Goal: Task Accomplishment & Management: Use online tool/utility

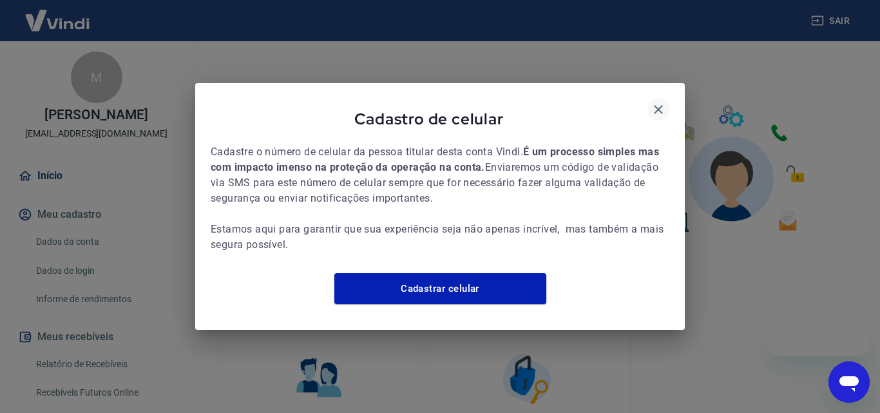
click at [658, 102] on icon "button" at bounding box center [658, 109] width 15 height 15
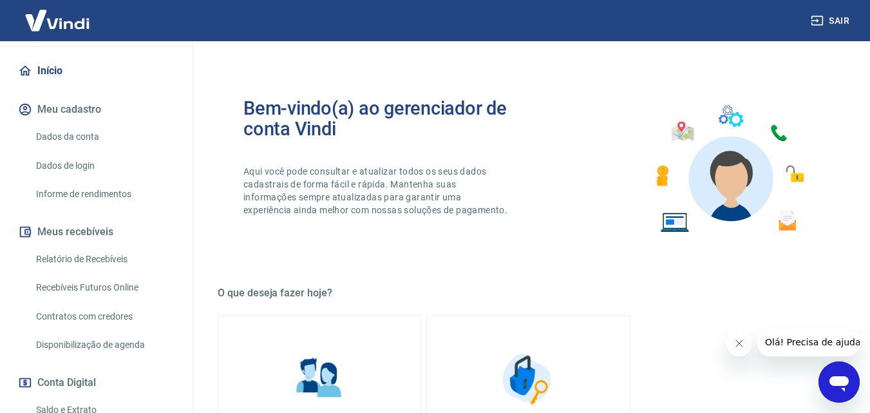
scroll to position [260, 0]
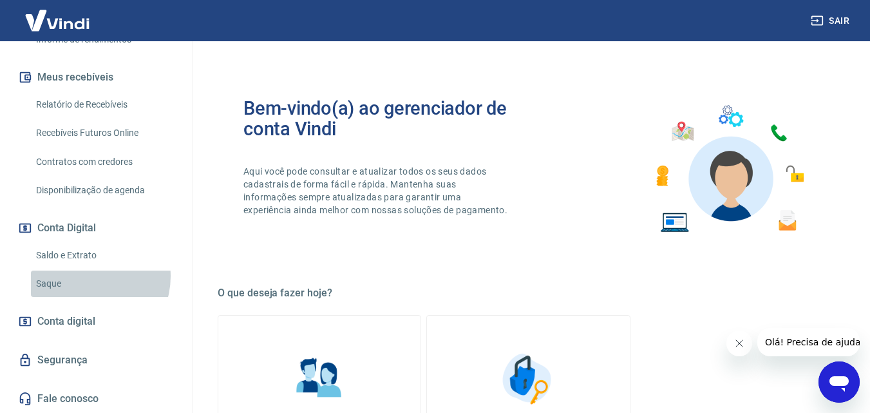
click at [86, 276] on link "Saque" at bounding box center [104, 284] width 146 height 26
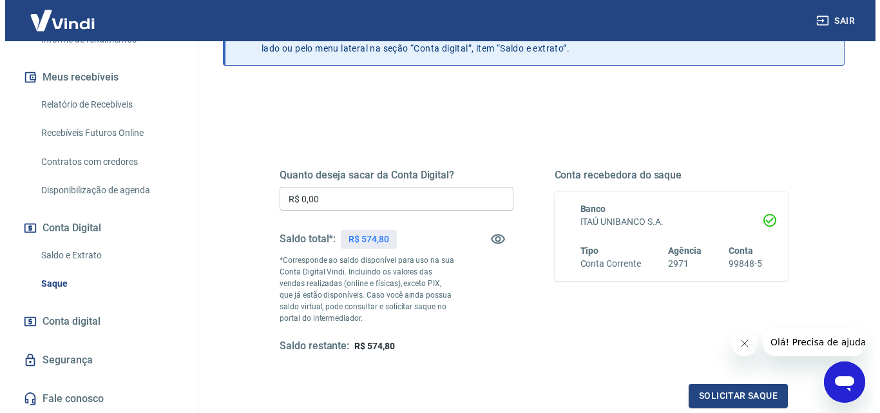
scroll to position [129, 0]
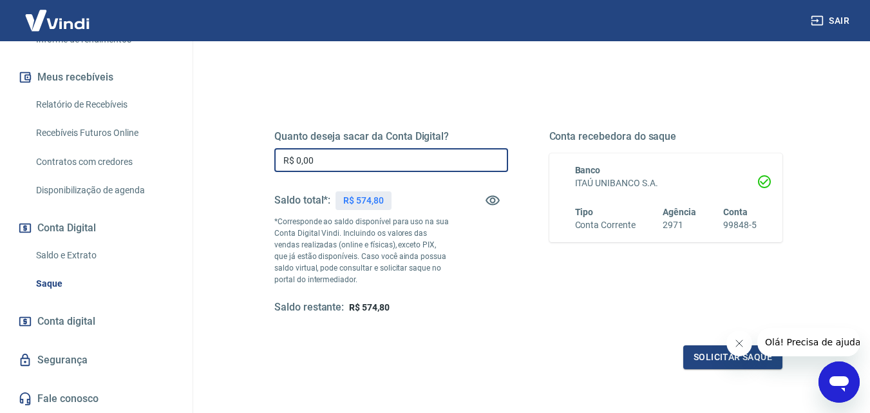
click at [443, 155] on input "R$ 0,00" at bounding box center [391, 160] width 234 height 24
type input "R$ 574,00"
click at [705, 357] on button "Solicitar saque" at bounding box center [732, 357] width 99 height 24
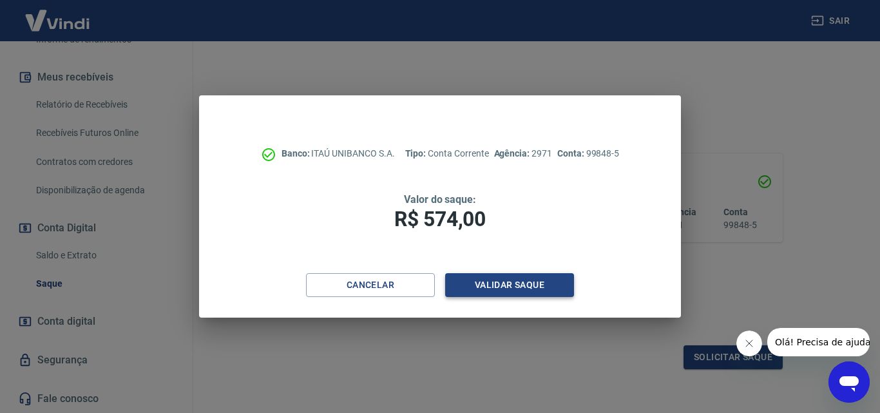
click at [530, 284] on button "Validar saque" at bounding box center [509, 285] width 129 height 24
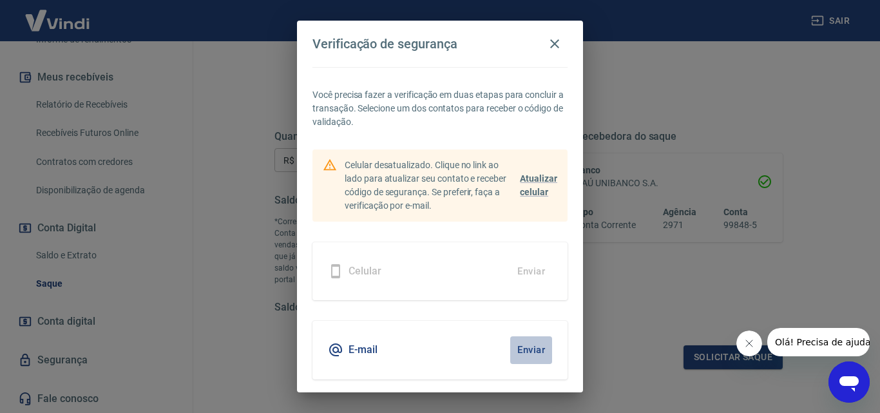
click at [524, 352] on button "Enviar" at bounding box center [531, 349] width 42 height 27
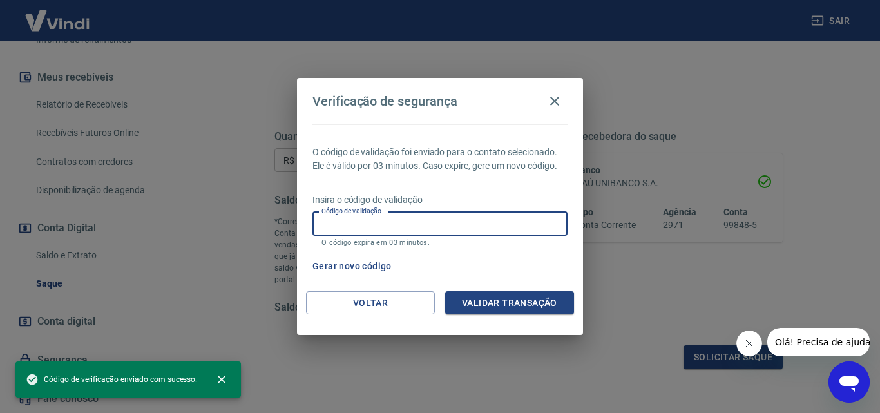
click at [486, 223] on input "Código de validação" at bounding box center [439, 224] width 255 height 24
